Goal: Task Accomplishment & Management: Manage account settings

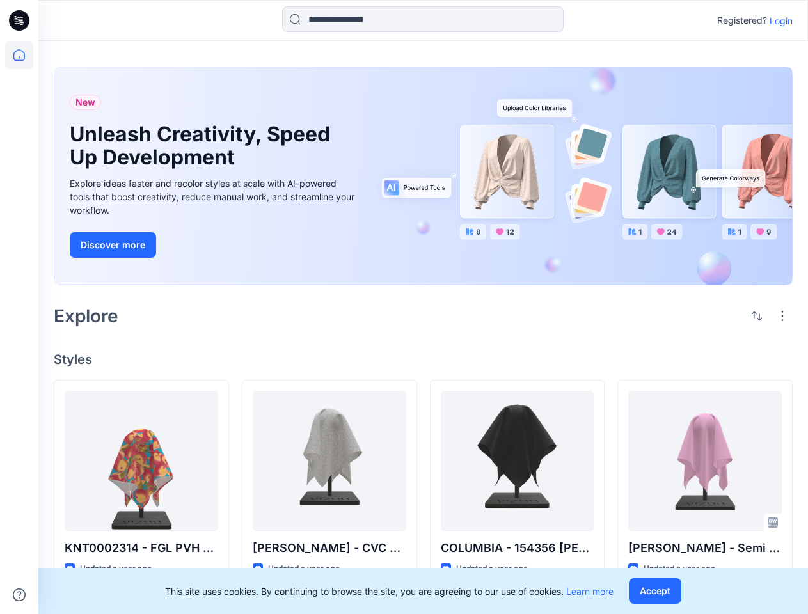
click at [404, 307] on div "Explore" at bounding box center [423, 316] width 739 height 31
click at [20, 20] on icon at bounding box center [21, 20] width 5 height 1
click at [19, 55] on icon at bounding box center [19, 55] width 28 height 28
click at [19, 595] on icon at bounding box center [19, 595] width 13 height 13
click at [423, 19] on input at bounding box center [423, 19] width 282 height 26
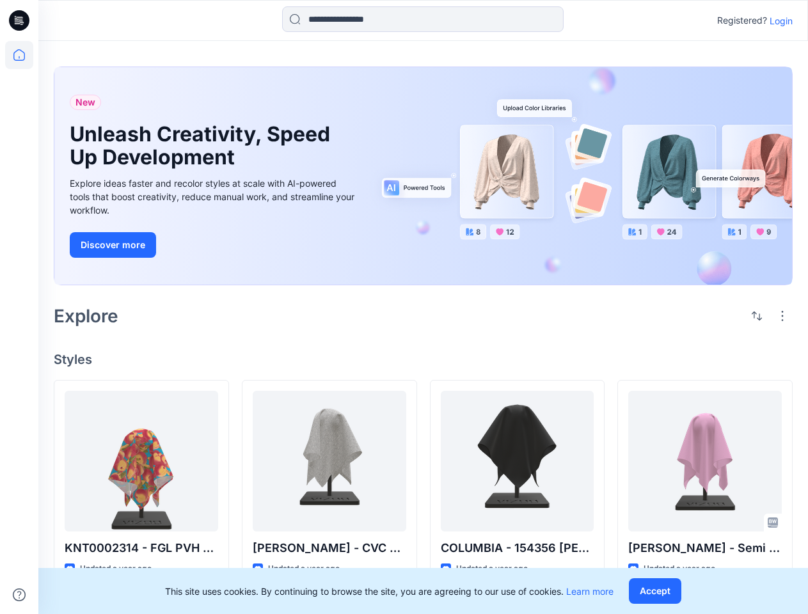
click at [781, 20] on p "Login" at bounding box center [781, 20] width 23 height 13
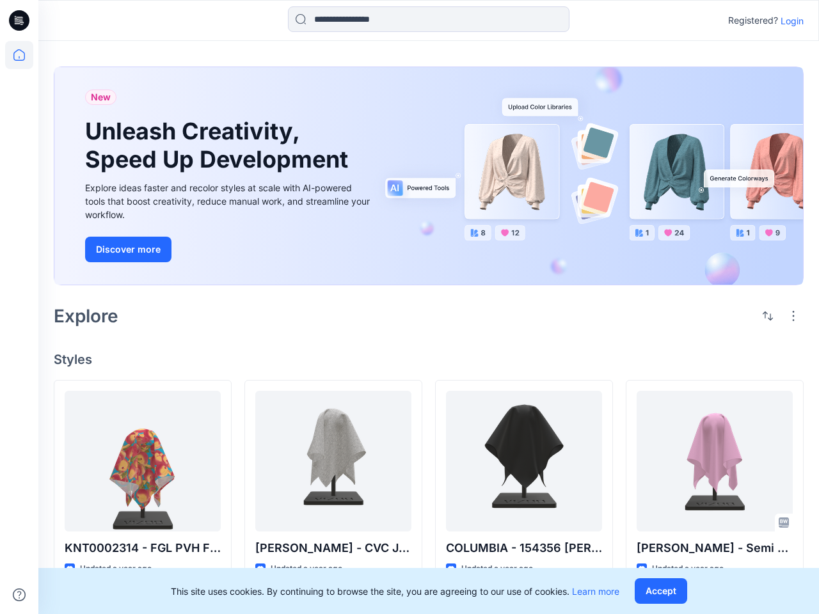
click at [757, 316] on div "New Unleash Creativity, Speed Up Development Explore ideas faster and recolor s…" at bounding box center [428, 564] width 781 height 1046
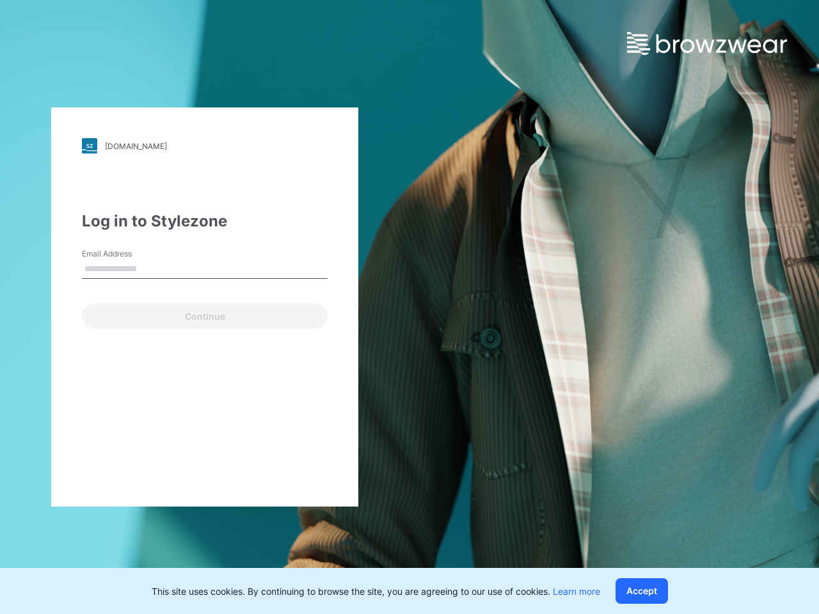
click at [783, 316] on div "[DOMAIN_NAME] Loading... Log in to Stylezone Email Address Continue" at bounding box center [409, 307] width 819 height 614
click at [141, 548] on div "[DOMAIN_NAME] Loading... Log in to Stylezone Email Address Continue" at bounding box center [205, 307] width 410 height 614
click at [330, 548] on div "[DOMAIN_NAME] Loading... Log in to Stylezone Email Address Email is required Co…" at bounding box center [205, 307] width 410 height 614
